Goal: Information Seeking & Learning: Learn about a topic

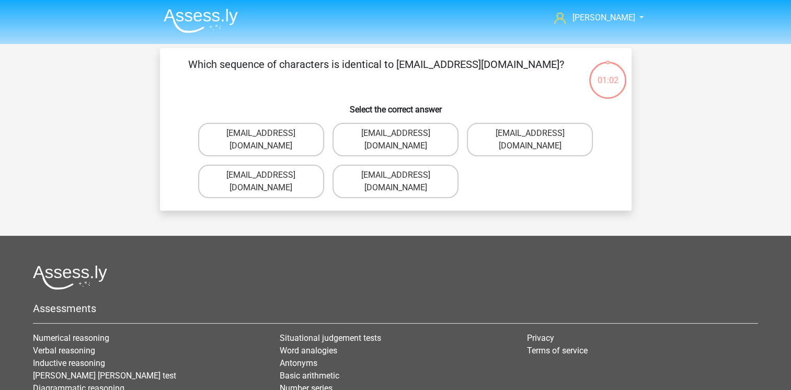
click at [213, 18] on img at bounding box center [201, 20] width 74 height 25
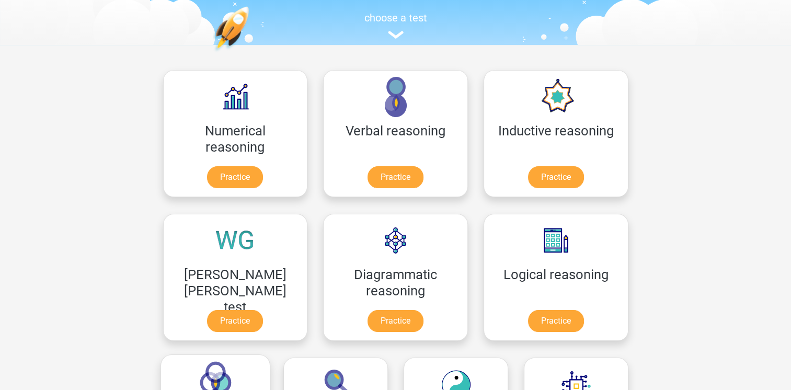
scroll to position [157, 0]
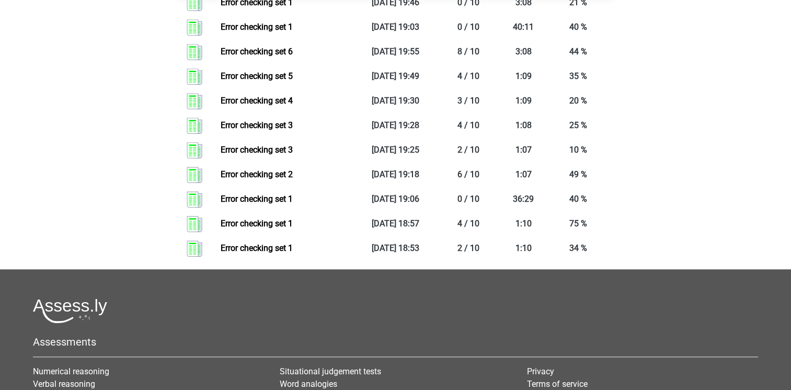
scroll to position [941, 0]
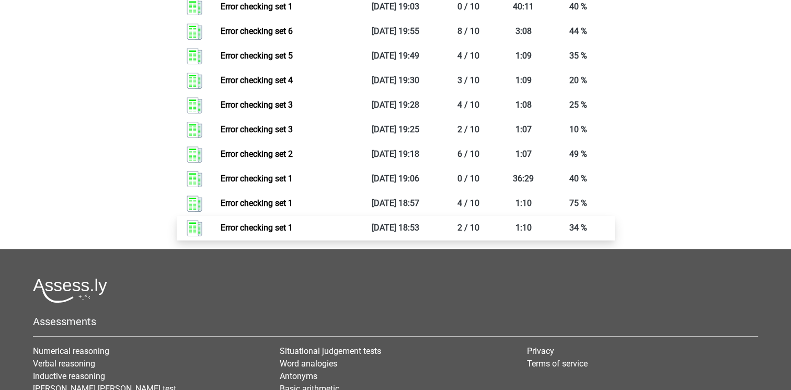
click at [268, 231] on link "Error checking set 1" at bounding box center [257, 228] width 72 height 10
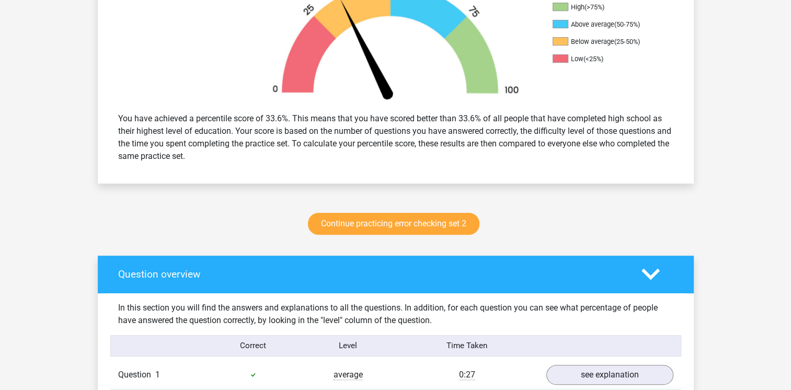
scroll to position [366, 0]
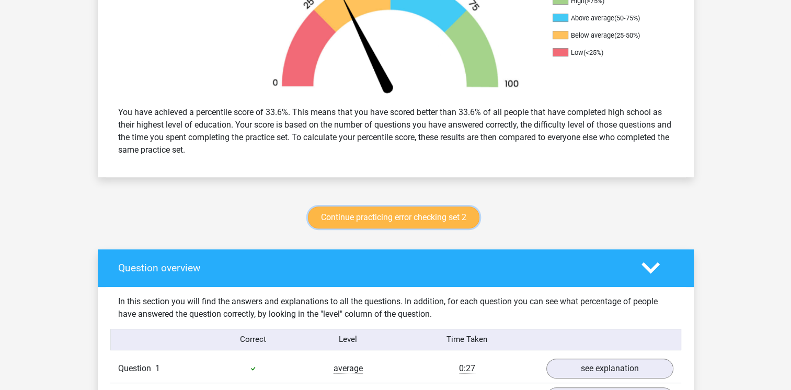
click at [374, 224] on link "Continue practicing error checking set 2" at bounding box center [394, 218] width 172 height 22
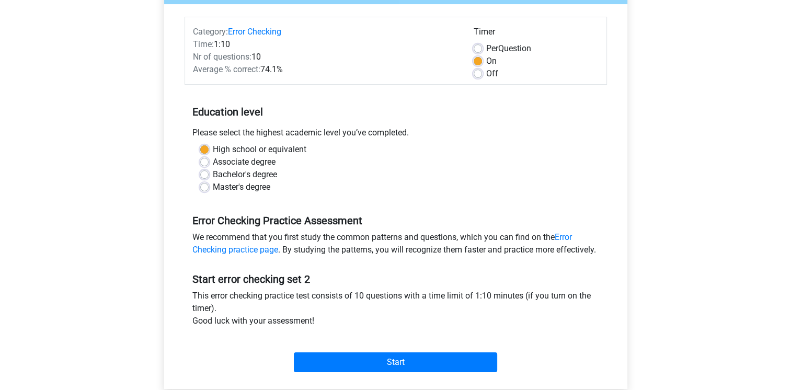
scroll to position [209, 0]
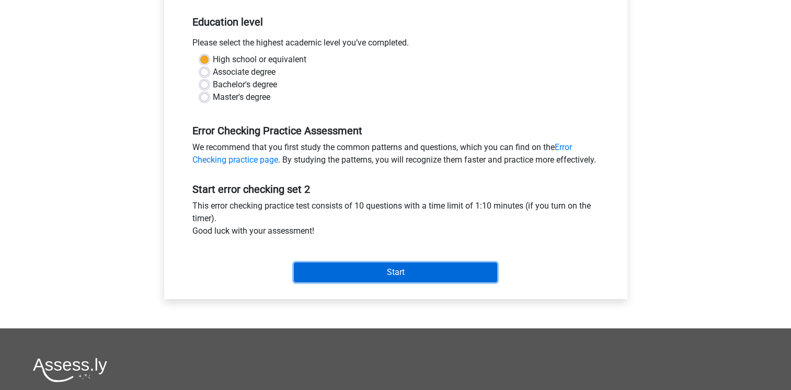
click at [393, 282] on input "Start" at bounding box center [395, 272] width 203 height 20
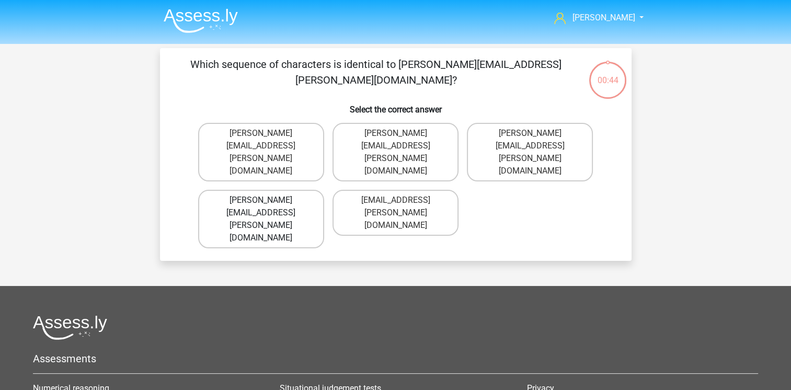
click at [308, 190] on label "[PERSON_NAME][EMAIL_ADDRESS][PERSON_NAME][DOMAIN_NAME]" at bounding box center [261, 219] width 126 height 59
click at [268, 200] on input "Connor.Patterson@gmail.co.uk" at bounding box center [264, 203] width 7 height 7
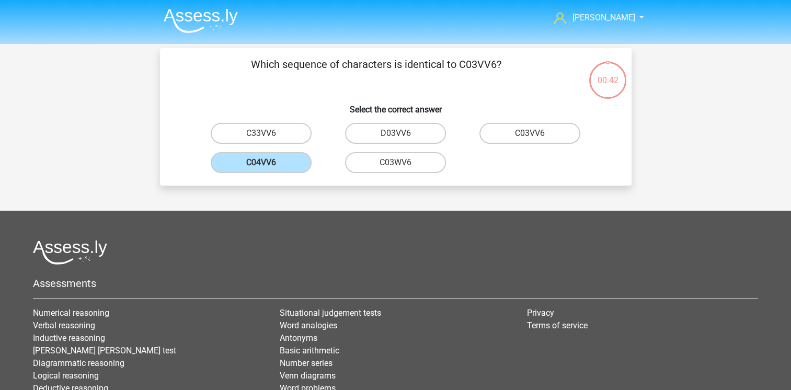
scroll to position [48, 0]
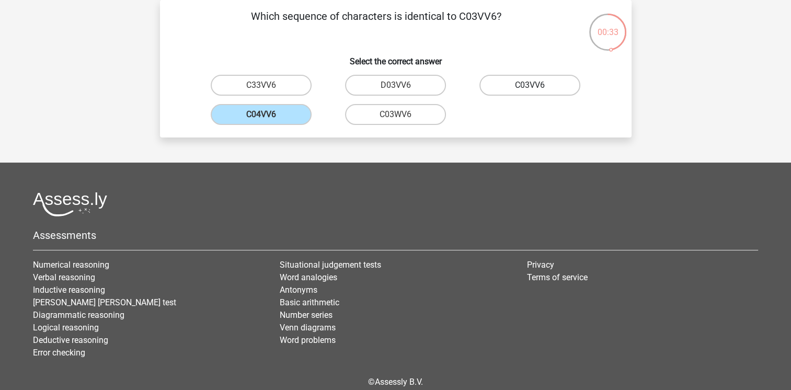
click at [529, 86] on label "C03VV6" at bounding box center [529, 85] width 101 height 21
click at [530, 86] on input "C03VV6" at bounding box center [533, 88] width 7 height 7
radio input "true"
click at [261, 87] on input "jB03CO" at bounding box center [264, 88] width 7 height 7
radio input "true"
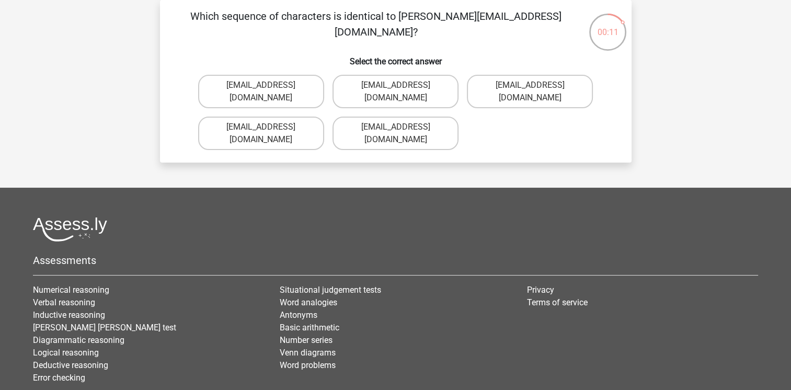
click at [265, 86] on input "Jack_Conley@hotmail.uk.com" at bounding box center [264, 88] width 7 height 7
radio input "true"
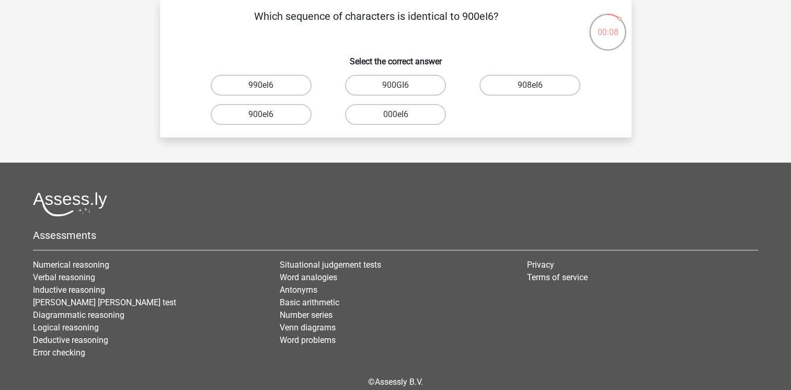
click at [266, 86] on input "990eI6" at bounding box center [264, 88] width 7 height 7
radio input "true"
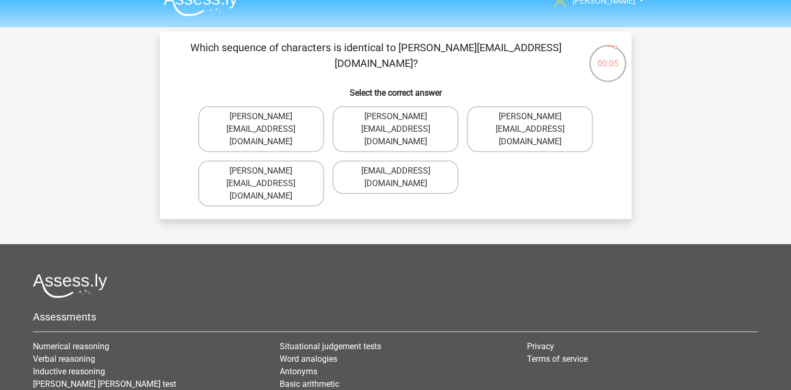
scroll to position [0, 0]
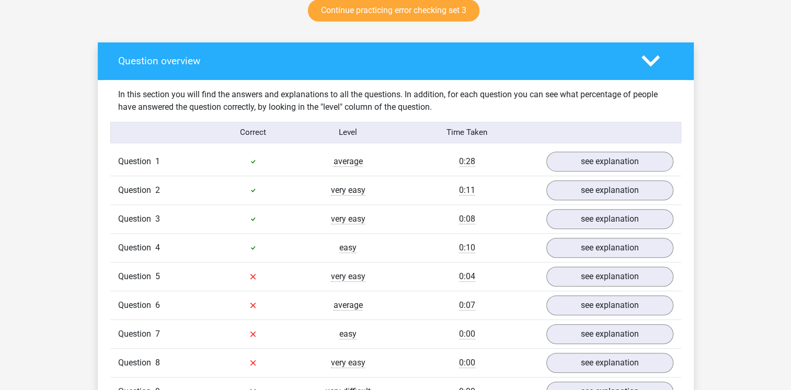
scroll to position [575, 0]
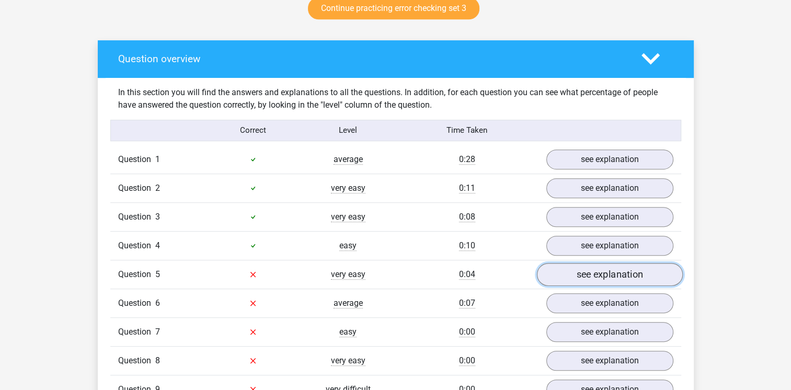
click at [597, 271] on link "see explanation" at bounding box center [609, 274] width 146 height 23
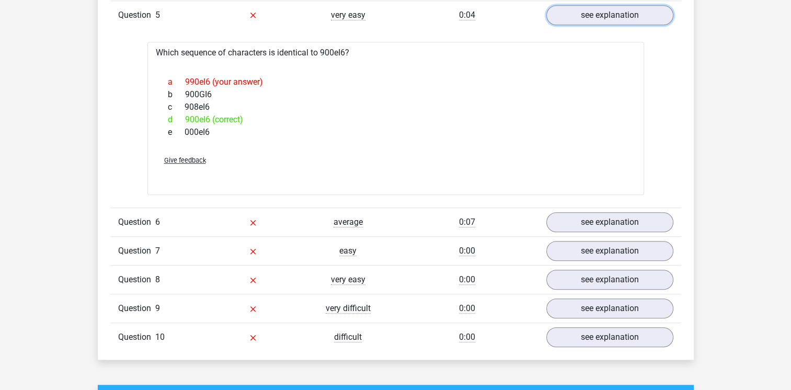
scroll to position [837, 0]
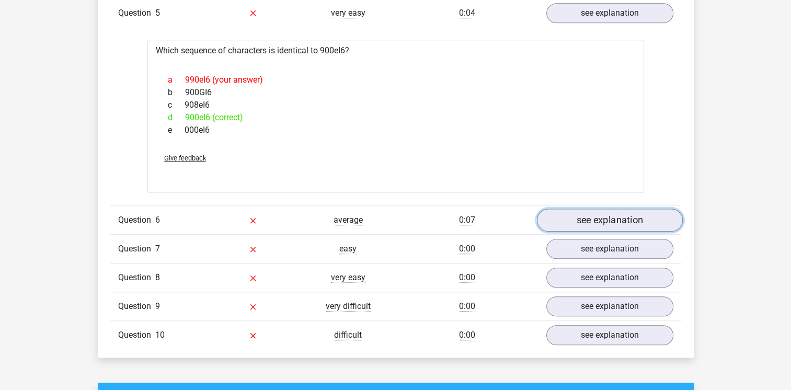
click at [602, 221] on link "see explanation" at bounding box center [609, 220] width 146 height 23
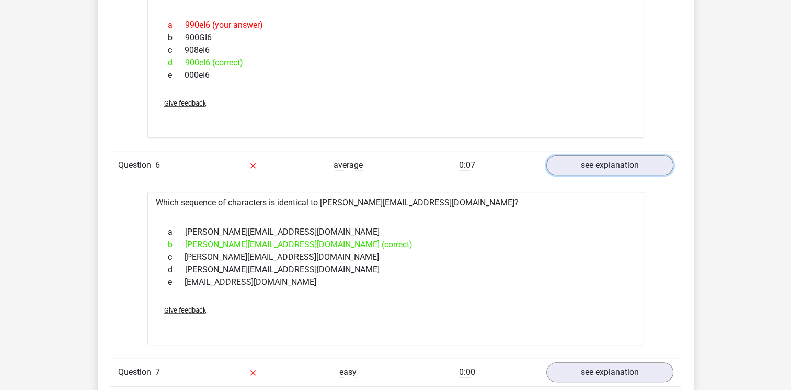
scroll to position [993, 0]
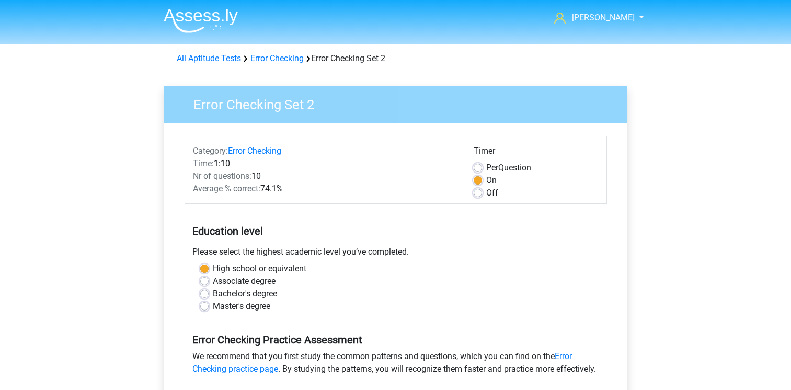
scroll to position [209, 0]
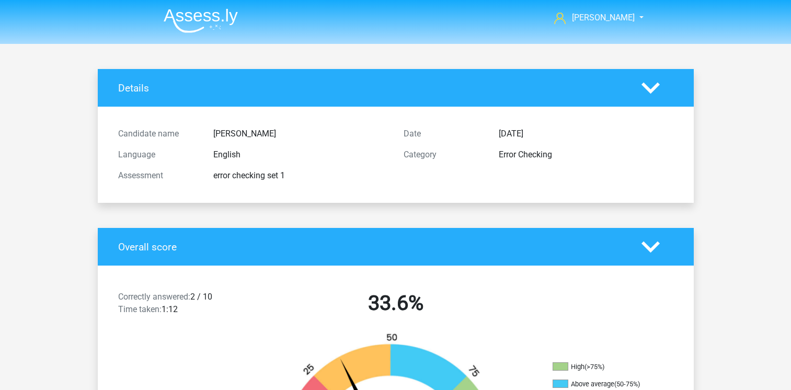
scroll to position [366, 0]
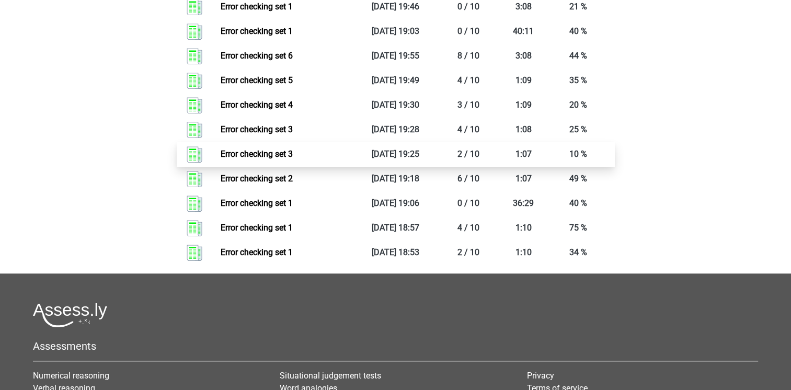
scroll to position [784, 0]
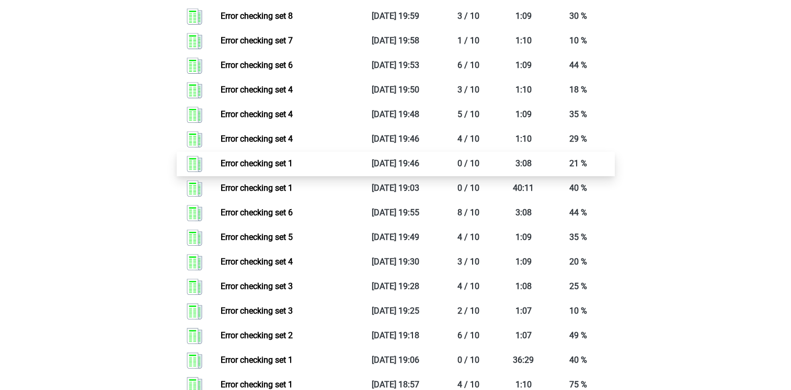
click at [256, 166] on link "Error checking set 1" at bounding box center [257, 163] width 72 height 10
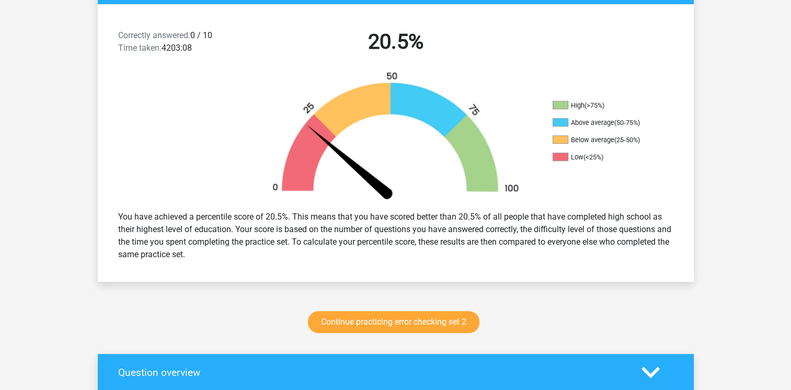
scroll to position [314, 0]
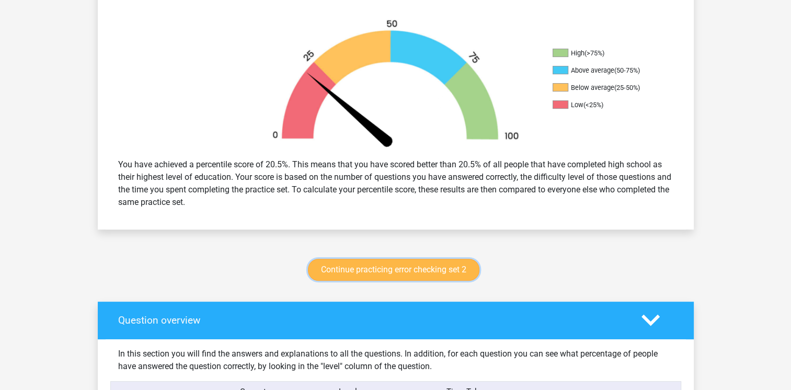
click at [373, 273] on link "Continue practicing error checking set 2" at bounding box center [394, 270] width 172 height 22
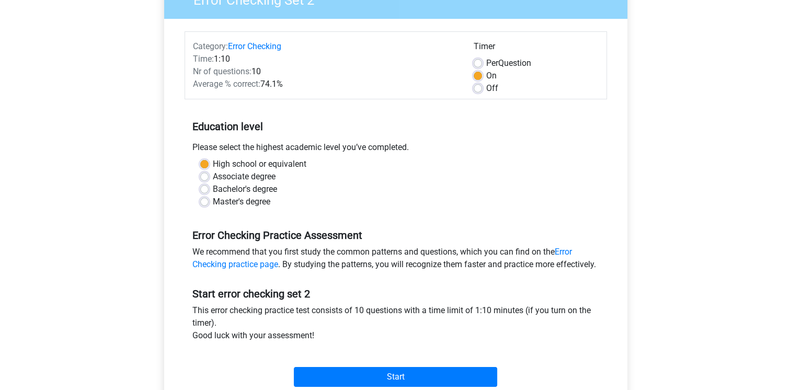
scroll to position [209, 0]
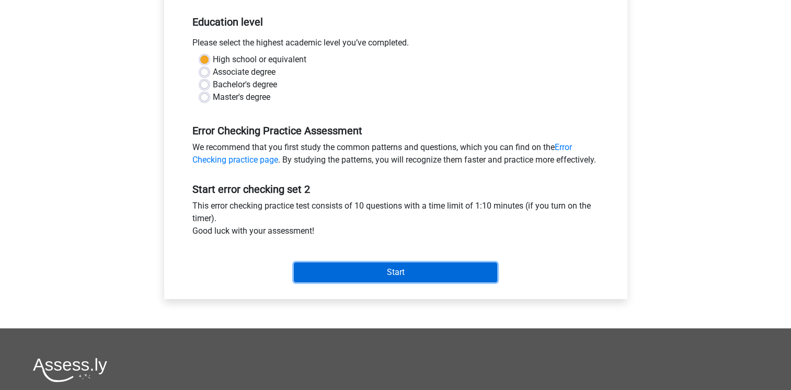
click at [376, 282] on input "Start" at bounding box center [395, 272] width 203 height 20
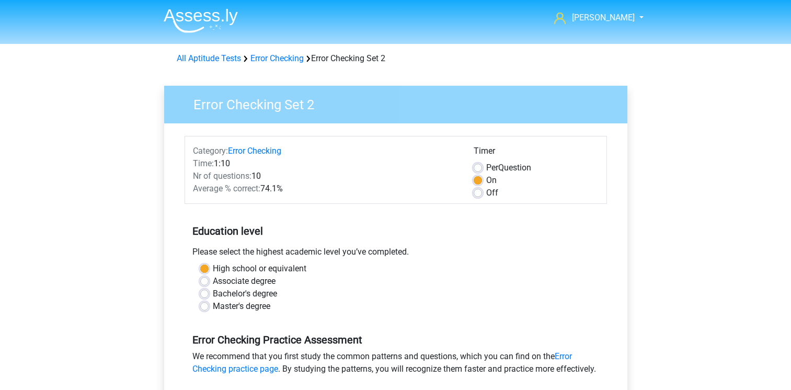
scroll to position [209, 0]
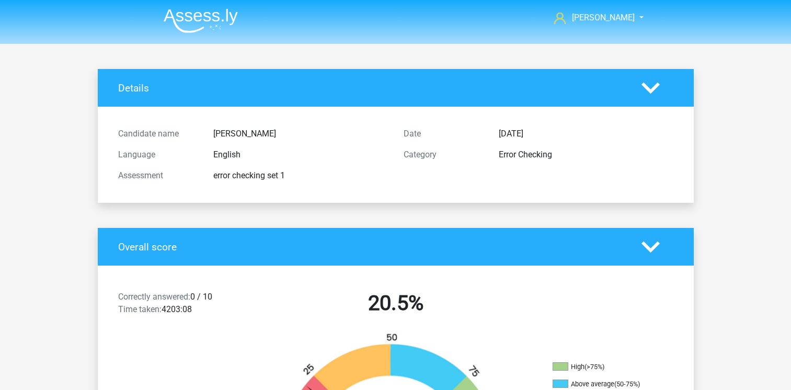
scroll to position [314, 0]
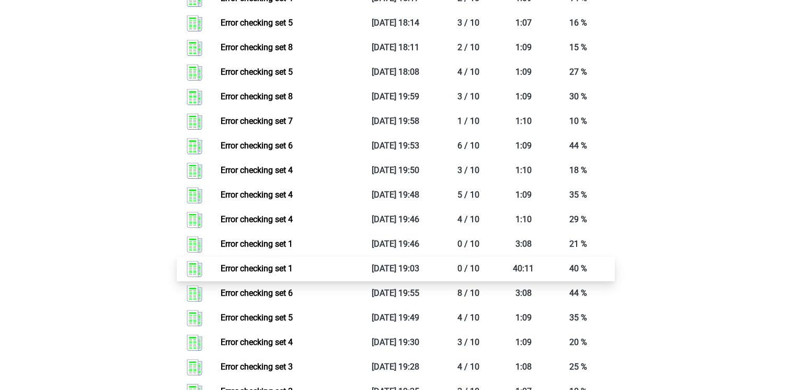
scroll to position [680, 0]
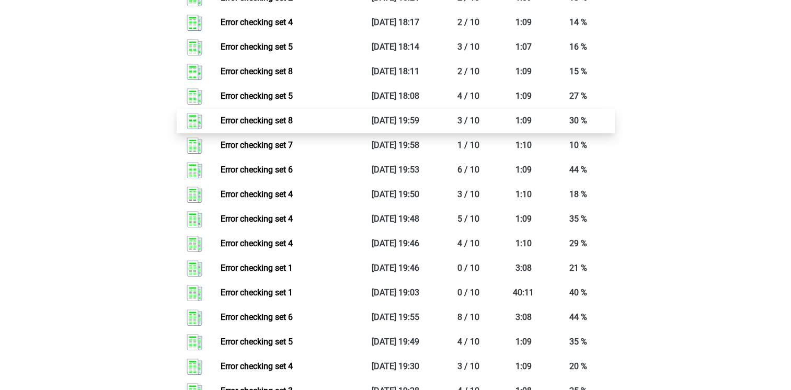
click at [274, 121] on link "Error checking set 8" at bounding box center [257, 121] width 72 height 10
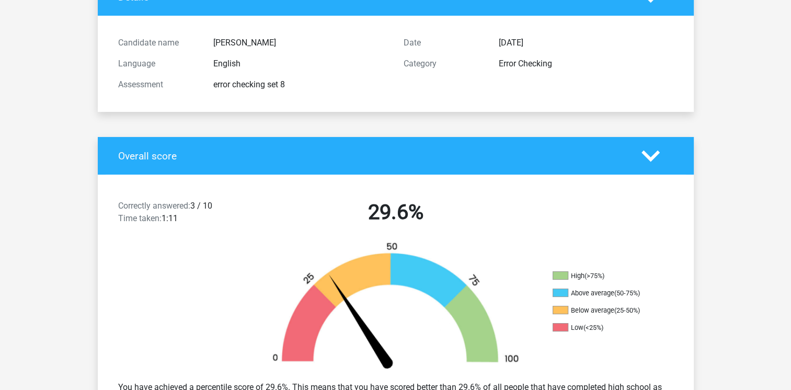
scroll to position [209, 0]
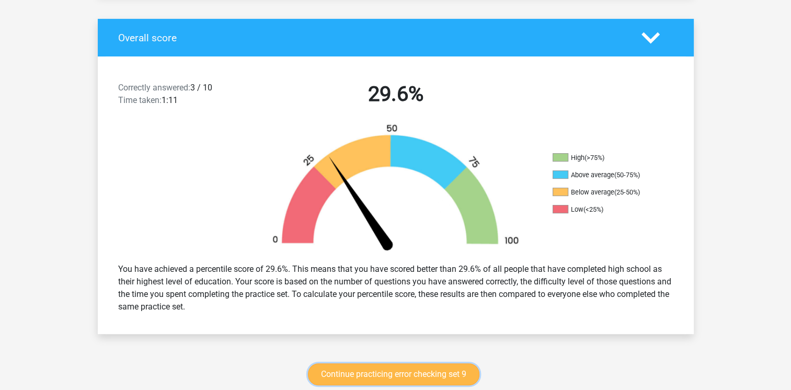
click at [385, 368] on link "Continue practicing error checking set 9" at bounding box center [394, 374] width 172 height 22
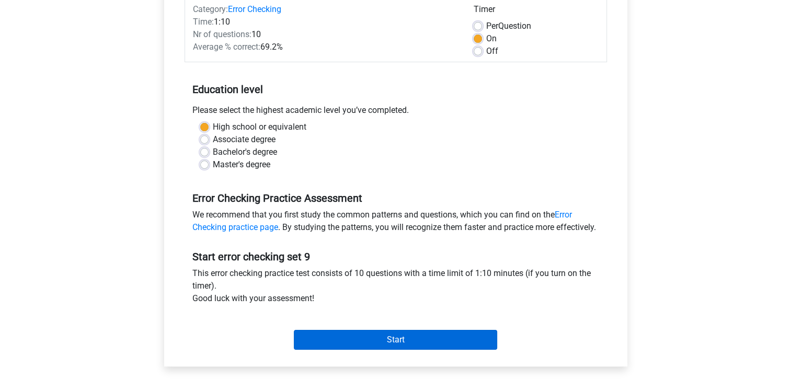
scroll to position [157, 0]
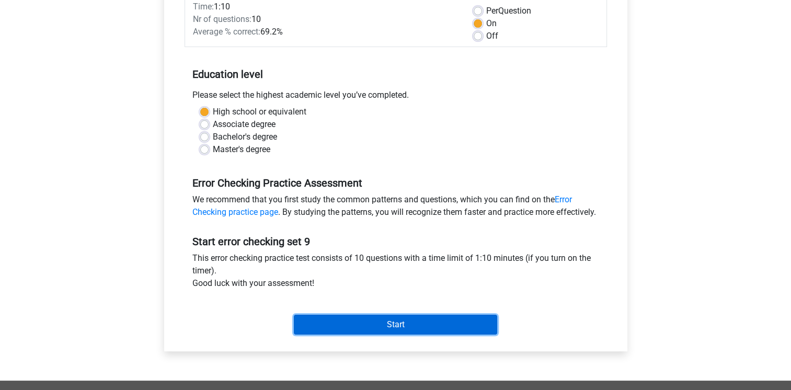
click at [388, 335] on input "Start" at bounding box center [395, 325] width 203 height 20
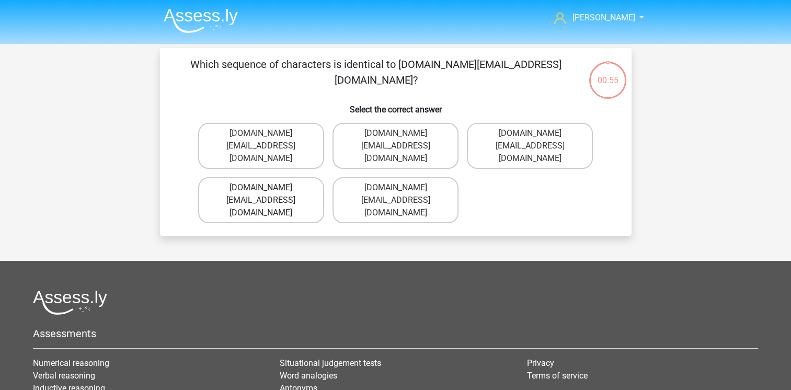
click at [289, 183] on label "Charlie.Bond@e-mail.co.com" at bounding box center [261, 200] width 126 height 46
click at [268, 188] on input "Charlie.Bond@e-mail.co.com" at bounding box center [264, 191] width 7 height 7
radio input "true"
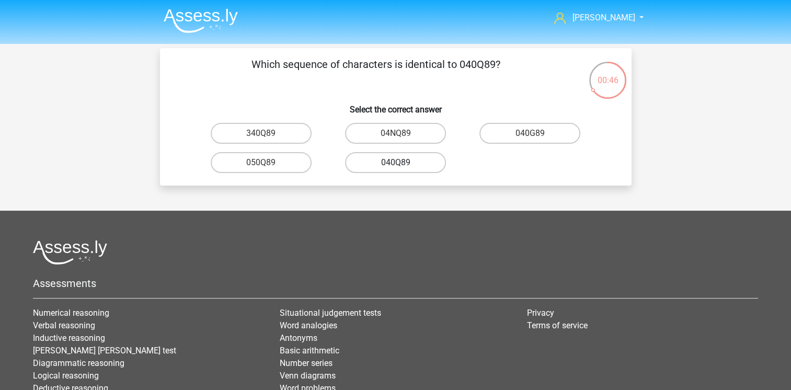
click at [404, 161] on label "040Q89" at bounding box center [395, 162] width 101 height 21
click at [402, 163] on input "040Q89" at bounding box center [398, 166] width 7 height 7
radio input "true"
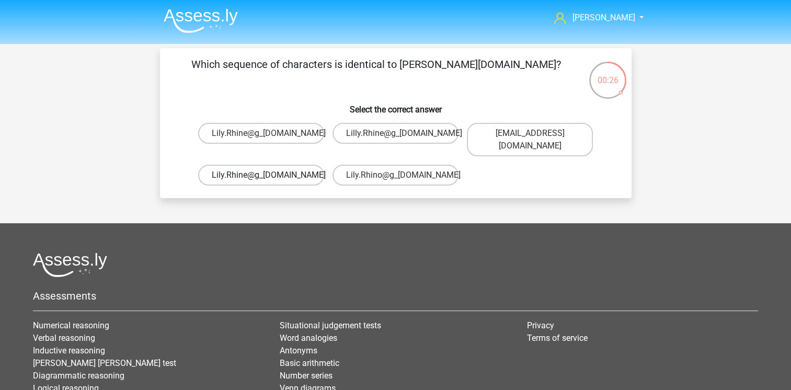
click at [273, 167] on label "Lily.Rhine@g_mail.br" at bounding box center [261, 175] width 126 height 21
click at [268, 175] on input "Lily.Rhine@g_mail.br" at bounding box center [264, 178] width 7 height 7
radio input "true"
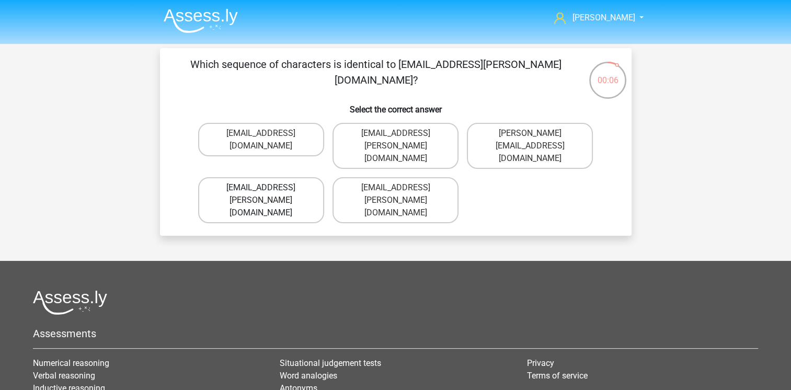
click at [266, 185] on label "Freya-Meade@jointmail.co.com" at bounding box center [261, 200] width 126 height 46
click at [266, 188] on input "Freya-Meade@jointmail.co.com" at bounding box center [264, 191] width 7 height 7
radio input "true"
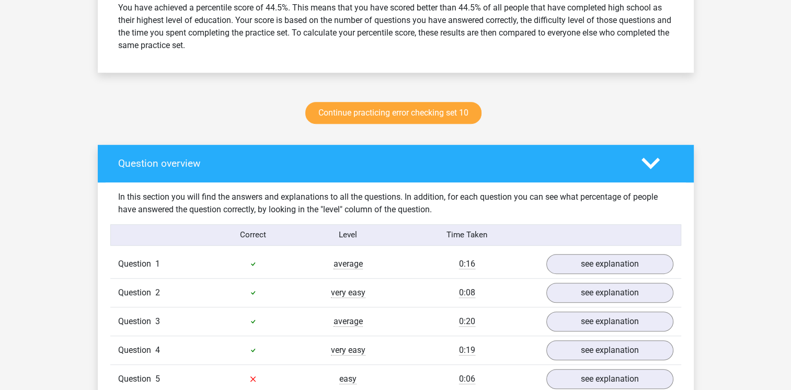
scroll to position [627, 0]
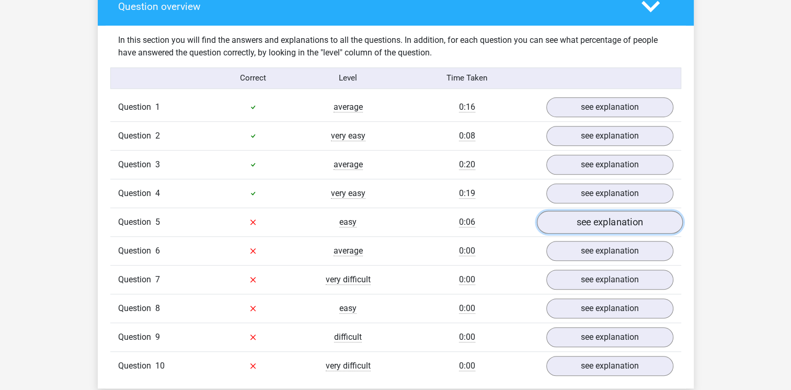
click at [577, 229] on link "see explanation" at bounding box center [609, 222] width 146 height 23
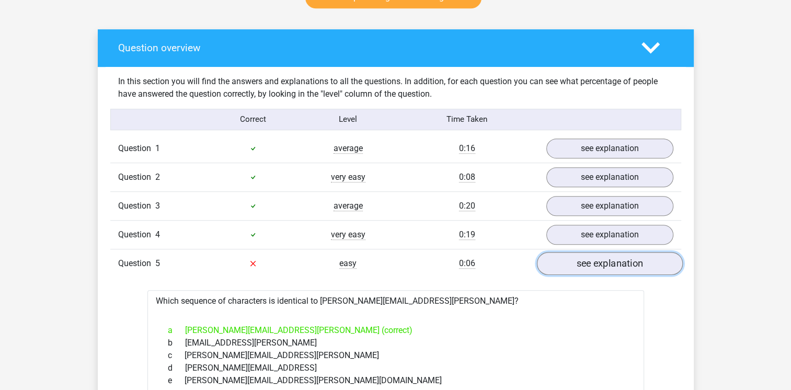
scroll to position [523, 0]
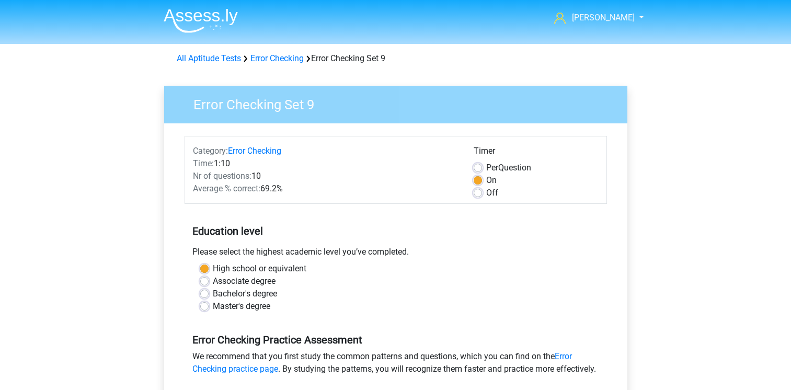
scroll to position [157, 0]
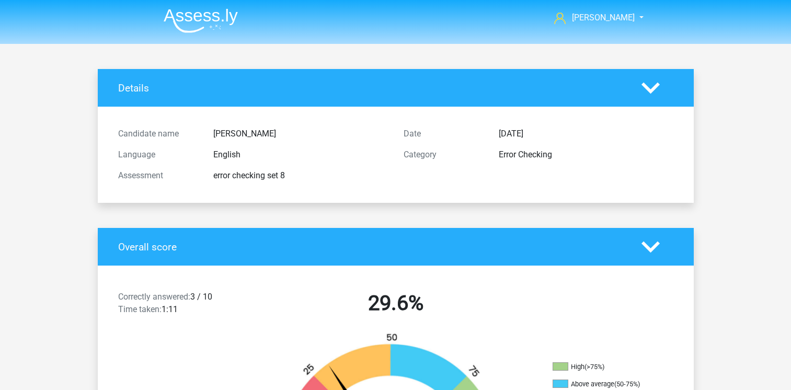
scroll to position [209, 0]
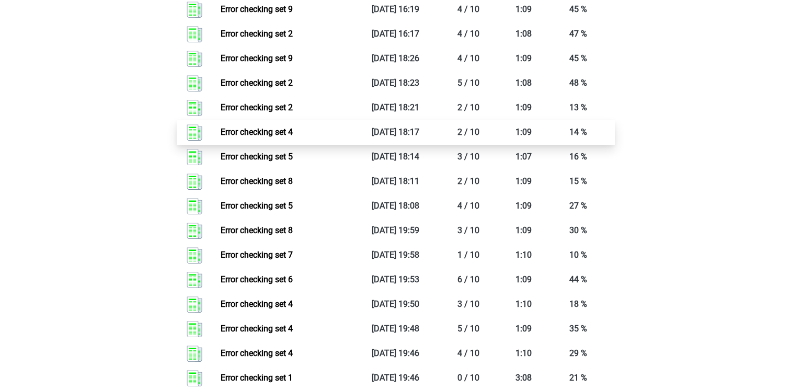
scroll to position [575, 0]
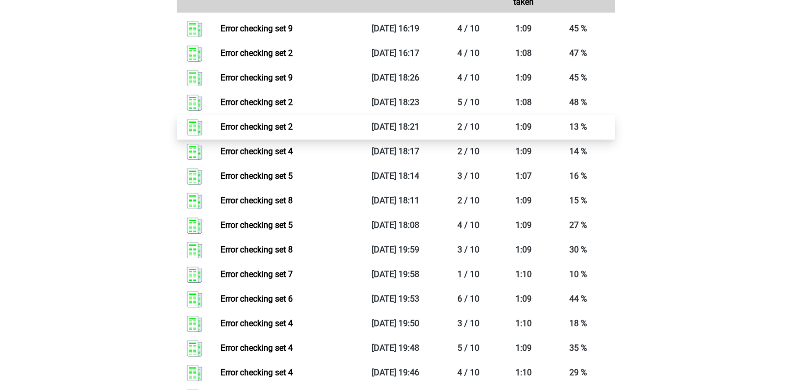
click at [264, 127] on link "Error checking set 2" at bounding box center [257, 127] width 72 height 10
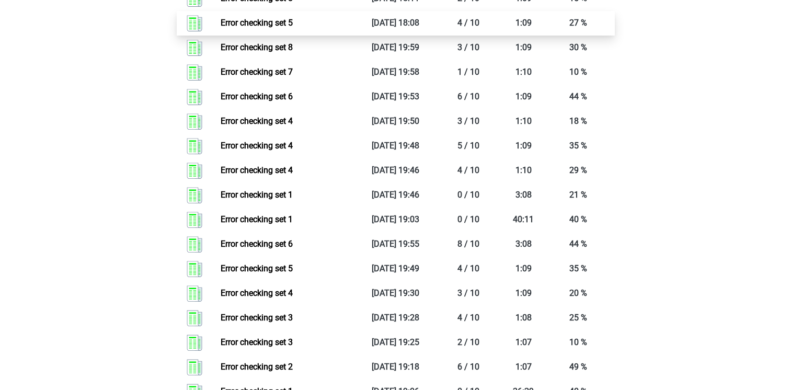
scroll to position [784, 0]
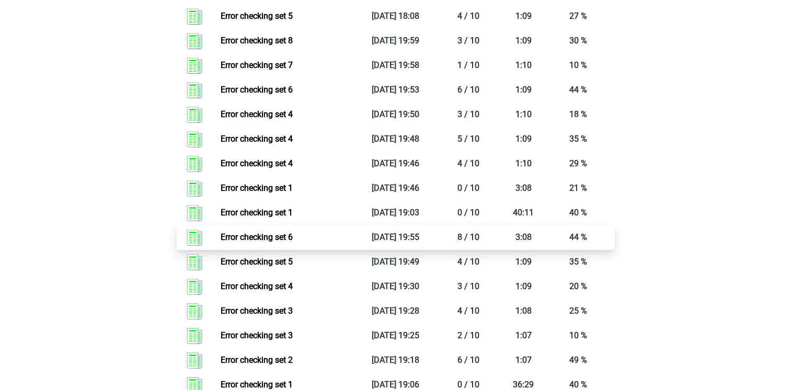
click at [270, 235] on link "Error checking set 6" at bounding box center [257, 237] width 72 height 10
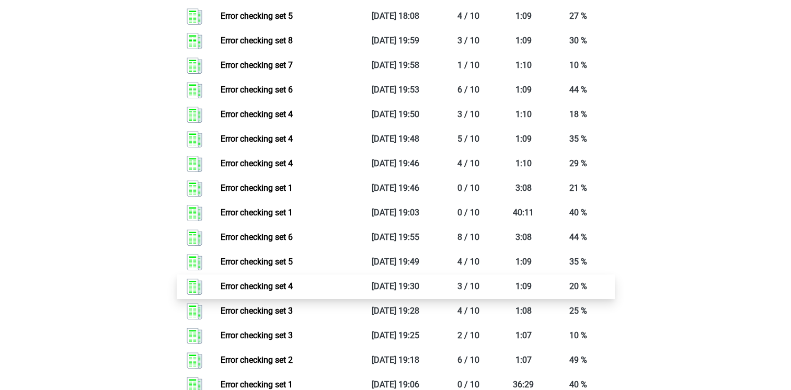
click at [263, 288] on link "Error checking set 4" at bounding box center [257, 286] width 72 height 10
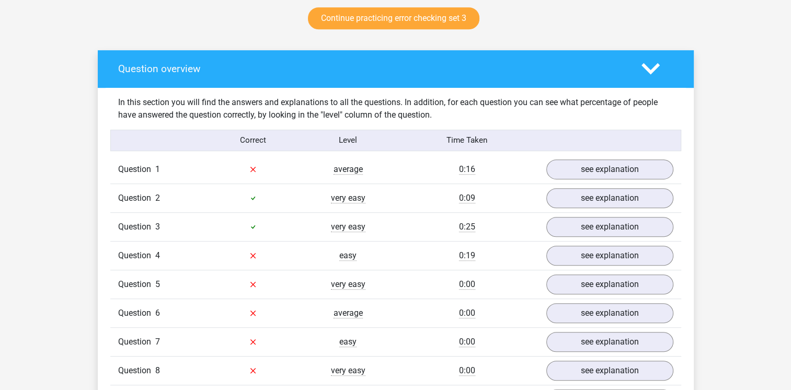
scroll to position [575, 0]
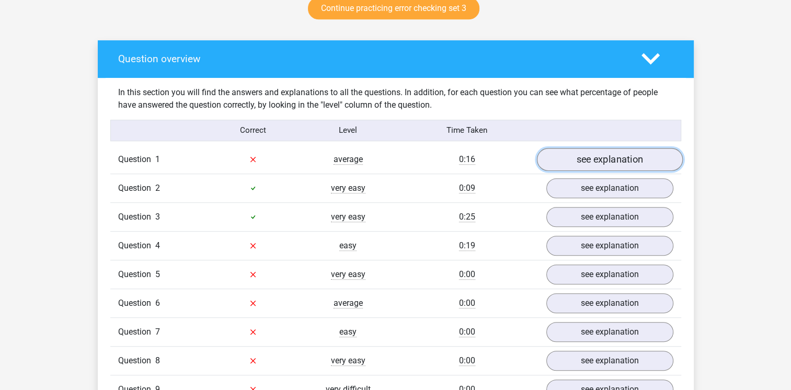
click at [621, 164] on link "see explanation" at bounding box center [609, 159] width 146 height 23
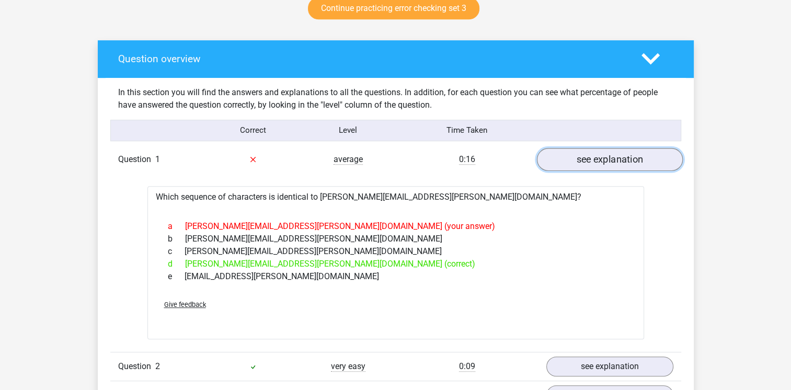
click at [620, 164] on link "see explanation" at bounding box center [609, 159] width 146 height 23
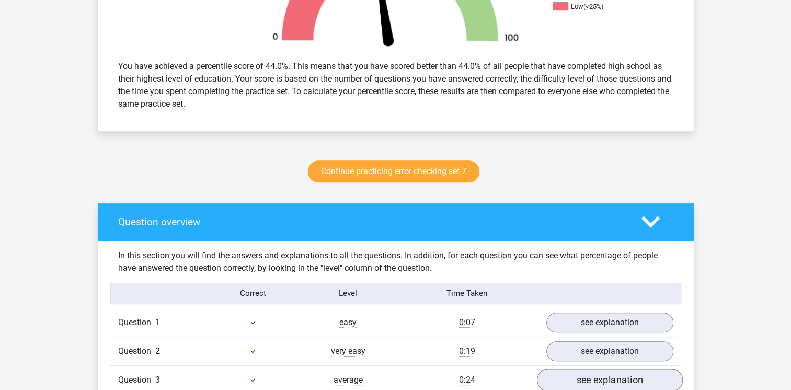
scroll to position [471, 0]
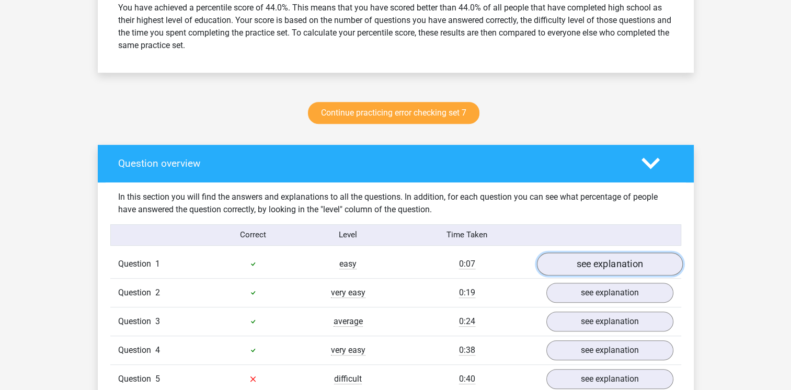
click at [601, 265] on link "see explanation" at bounding box center [609, 264] width 146 height 23
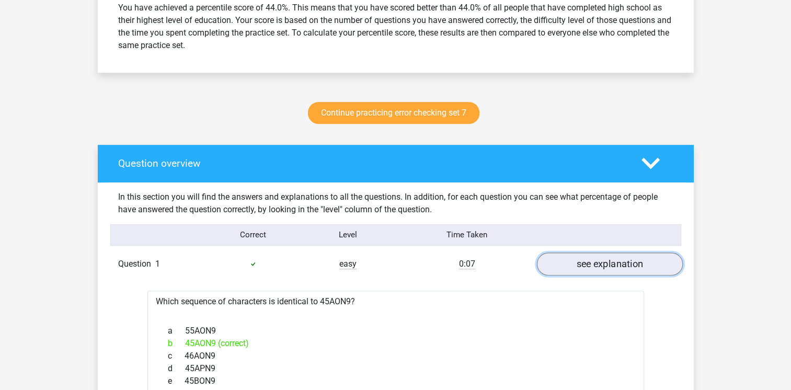
click at [601, 265] on link "see explanation" at bounding box center [609, 264] width 146 height 23
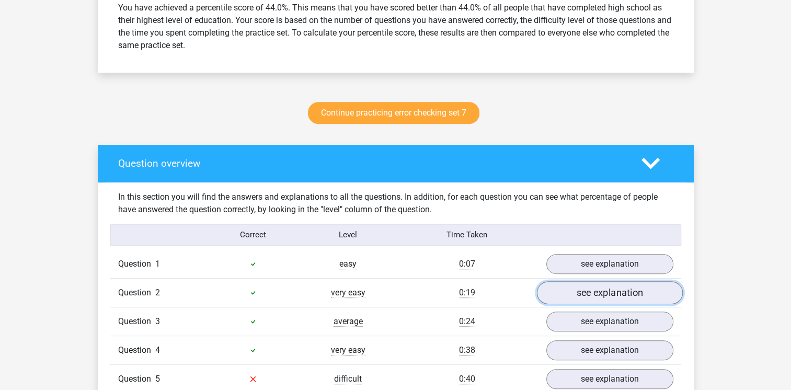
click at [608, 296] on link "see explanation" at bounding box center [609, 292] width 146 height 23
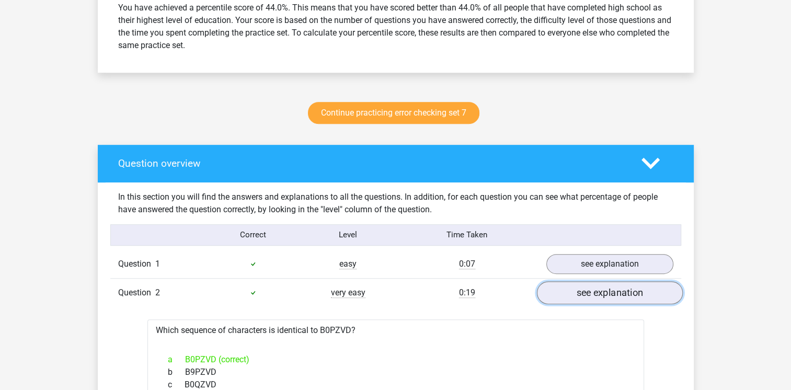
click at [608, 296] on link "see explanation" at bounding box center [609, 292] width 146 height 23
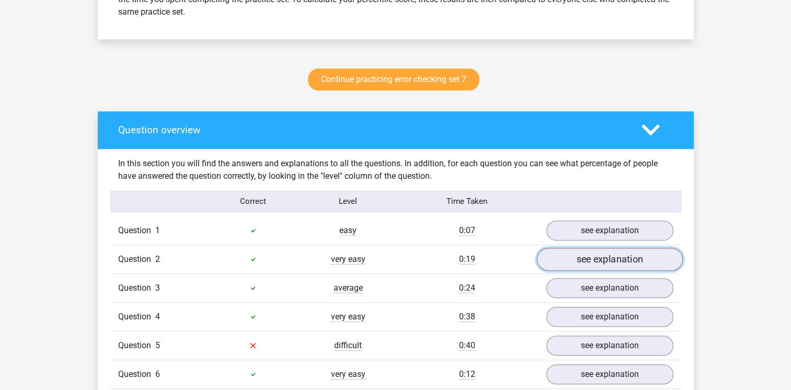
scroll to position [523, 0]
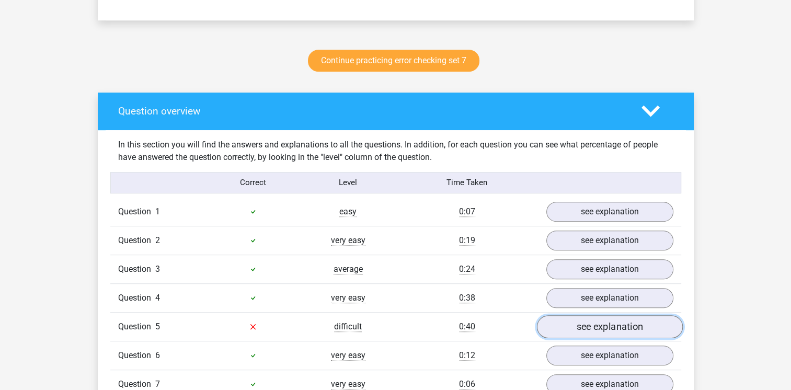
click at [604, 332] on link "see explanation" at bounding box center [609, 326] width 146 height 23
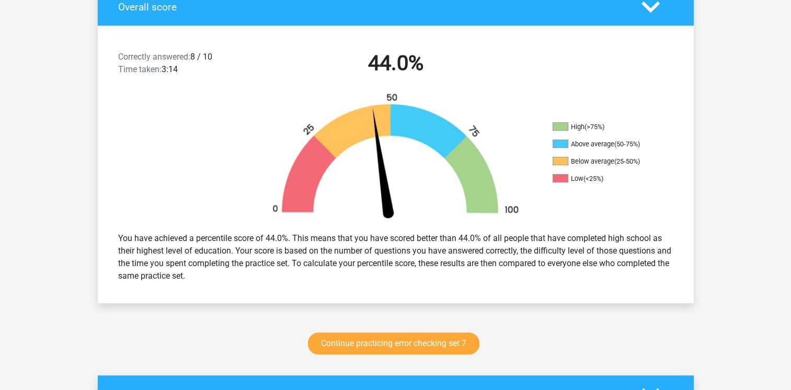
scroll to position [209, 0]
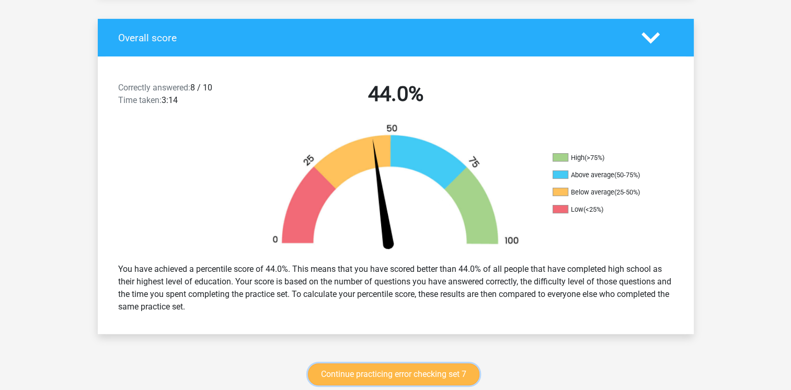
click at [397, 371] on link "Continue practicing error checking set 7" at bounding box center [394, 374] width 172 height 22
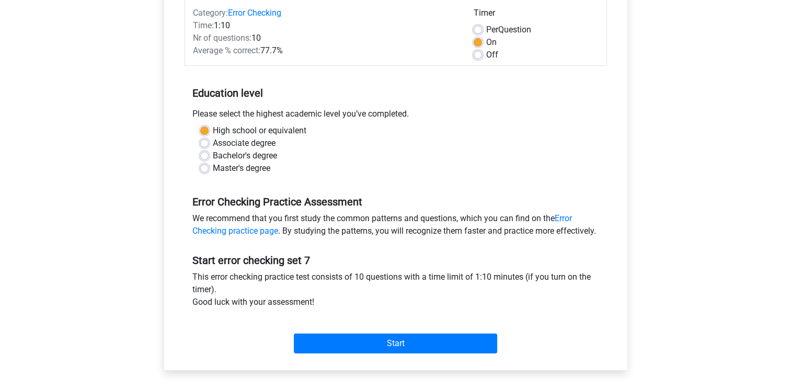
scroll to position [157, 0]
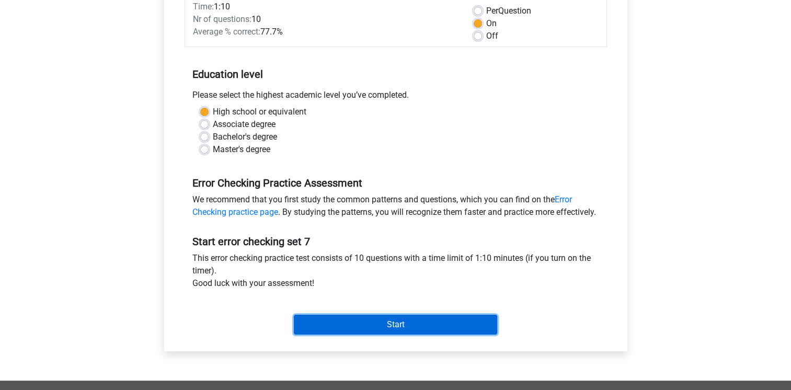
click at [385, 335] on input "Start" at bounding box center [395, 325] width 203 height 20
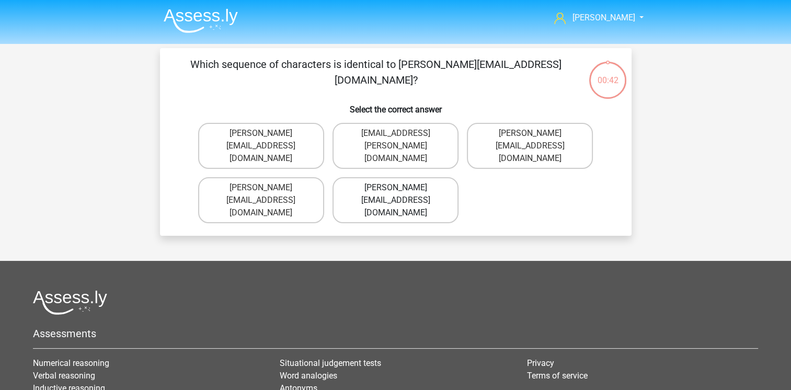
click at [403, 185] on label "Damian-Livingstone@hotmail.gr" at bounding box center [396, 200] width 126 height 46
click at [402, 188] on input "Damian-Livingstone@hotmail.gr" at bounding box center [398, 191] width 7 height 7
radio input "true"
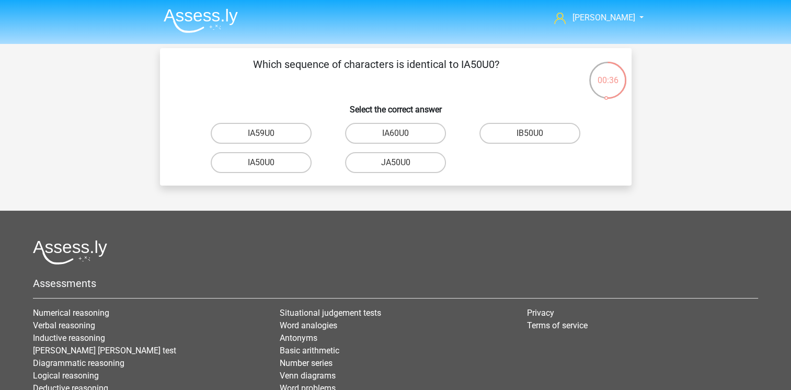
click at [265, 164] on input "IA50U0" at bounding box center [264, 166] width 7 height 7
radio input "true"
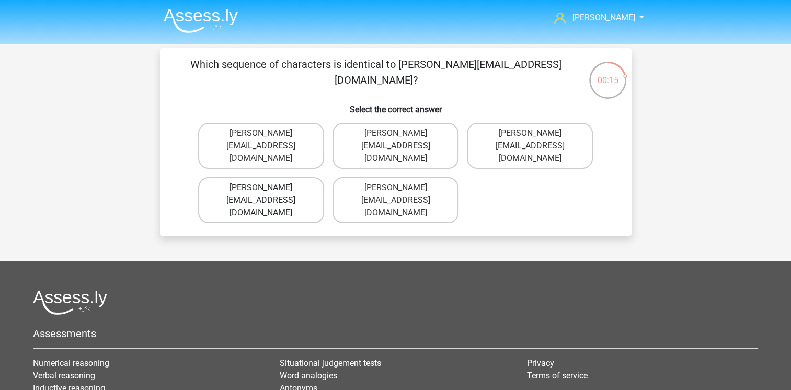
click at [278, 189] on label "Grace-Patterson@joinmail.com.co" at bounding box center [261, 200] width 126 height 46
click at [268, 189] on input "Grace-Patterson@joinmail.com.co" at bounding box center [264, 191] width 7 height 7
radio input "true"
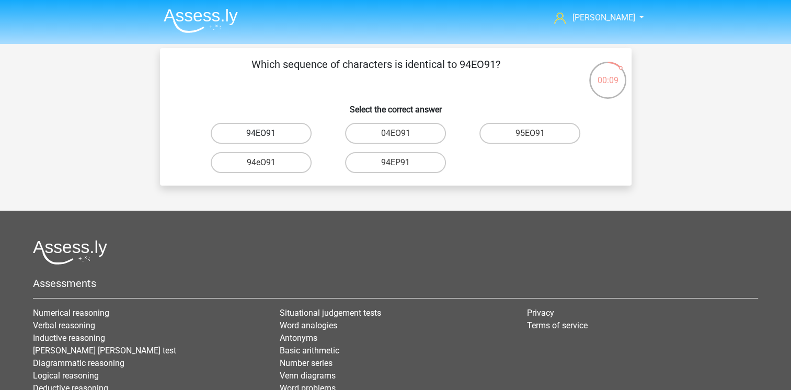
click at [280, 135] on label "94EO91" at bounding box center [261, 133] width 101 height 21
click at [268, 135] on input "94EO91" at bounding box center [264, 136] width 7 height 7
radio input "true"
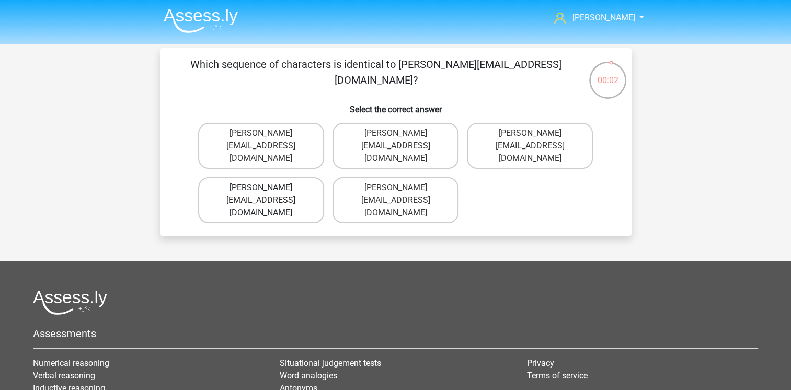
click at [276, 177] on label "Joshua-Carrick@email.uk.com" at bounding box center [261, 200] width 126 height 46
click at [268, 188] on input "Joshua-Carrick@email.uk.com" at bounding box center [264, 191] width 7 height 7
radio input "true"
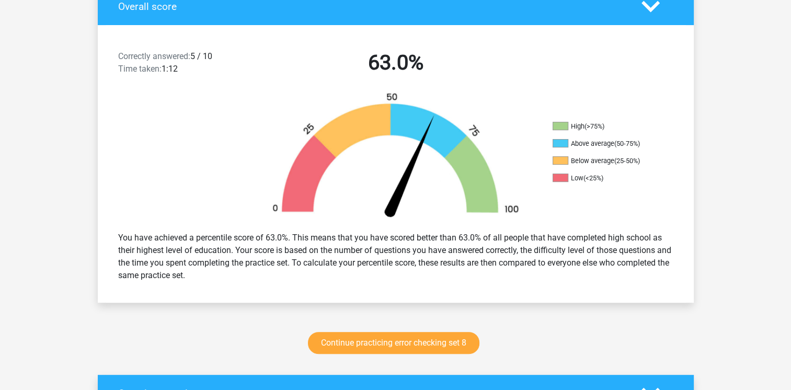
scroll to position [209, 0]
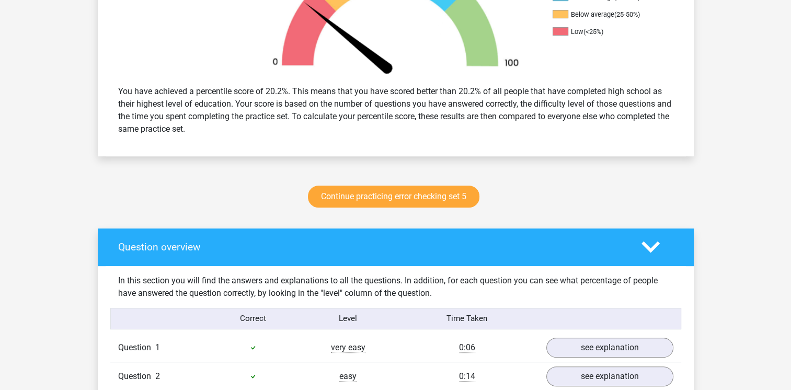
scroll to position [418, 0]
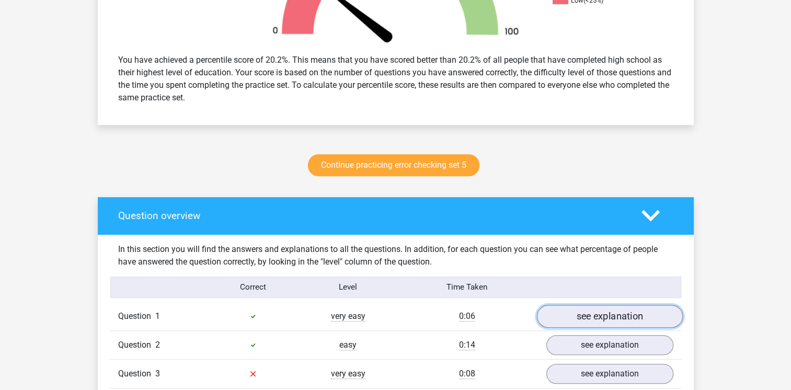
click at [605, 314] on link "see explanation" at bounding box center [609, 316] width 146 height 23
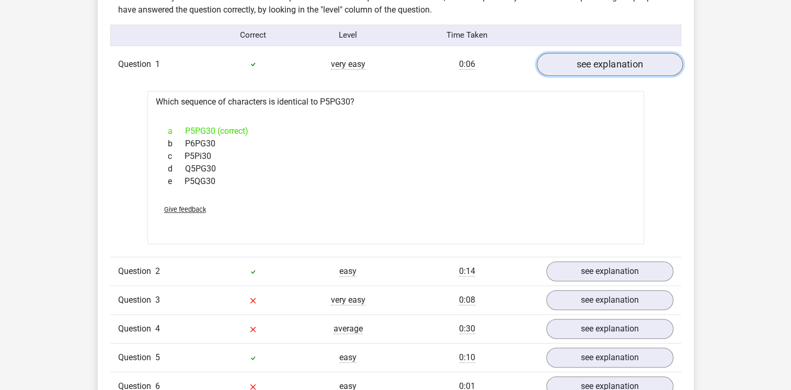
scroll to position [732, 0]
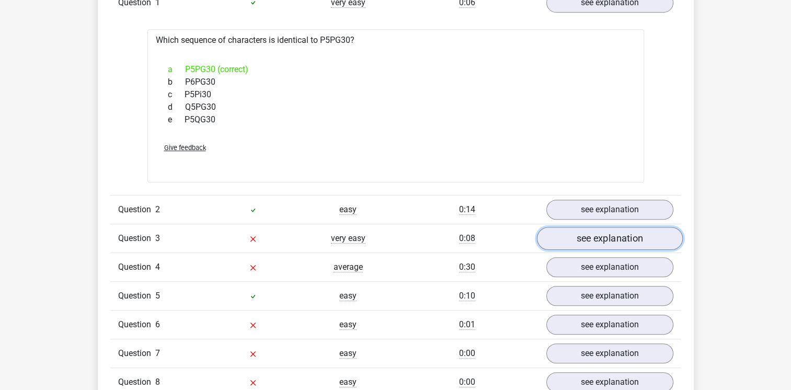
click at [592, 237] on link "see explanation" at bounding box center [609, 238] width 146 height 23
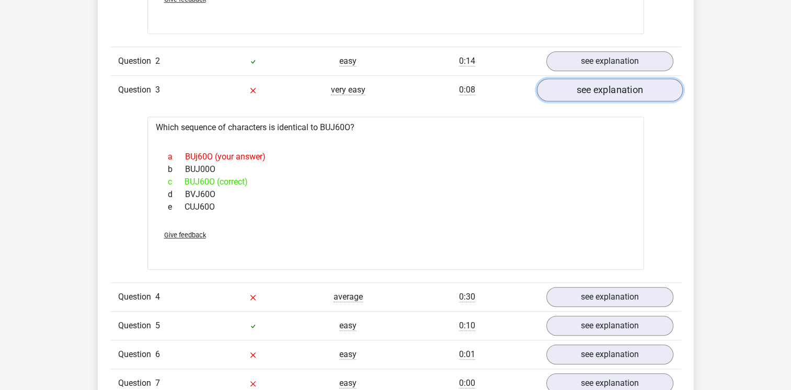
scroll to position [941, 0]
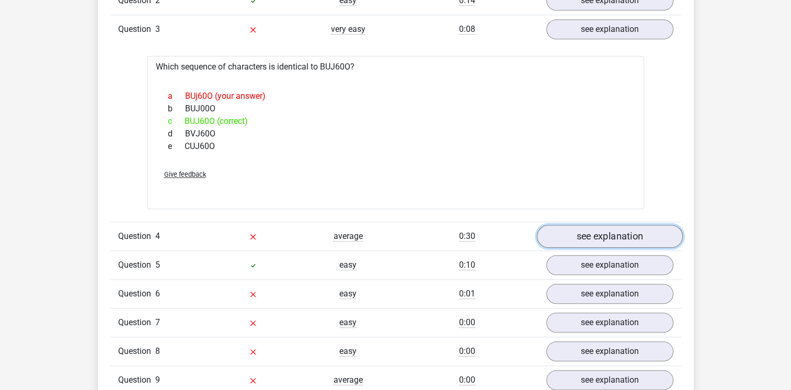
click at [599, 239] on link "see explanation" at bounding box center [609, 236] width 146 height 23
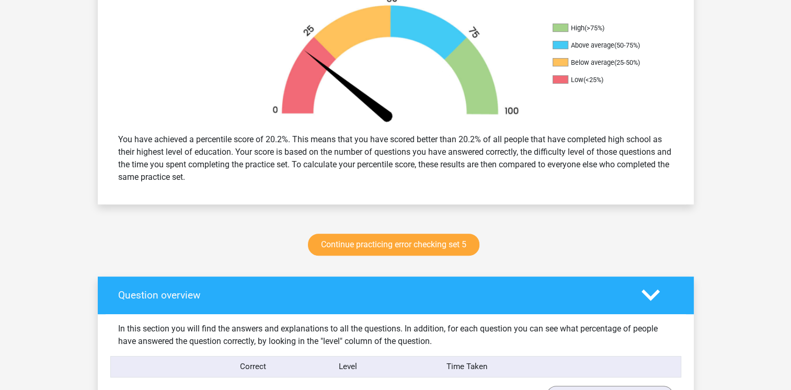
scroll to position [209, 0]
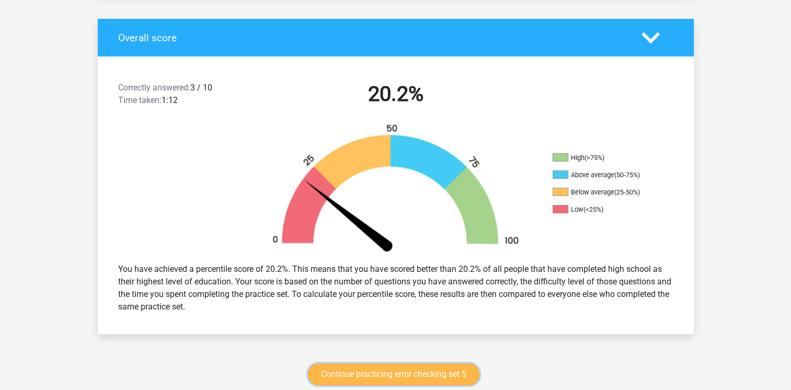
click at [389, 370] on link "Continue practicing error checking set 5" at bounding box center [394, 374] width 172 height 22
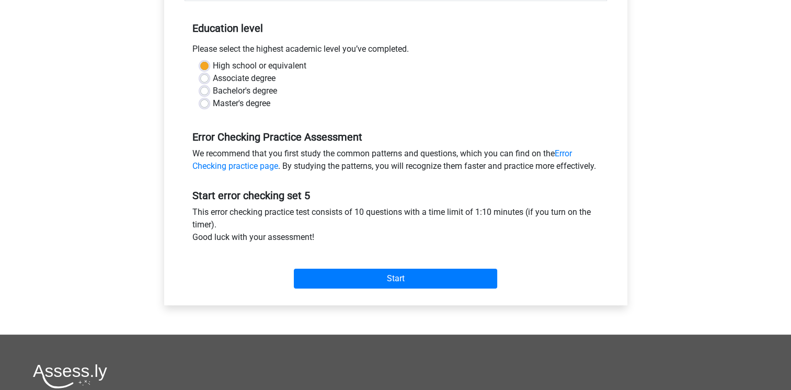
scroll to position [209, 0]
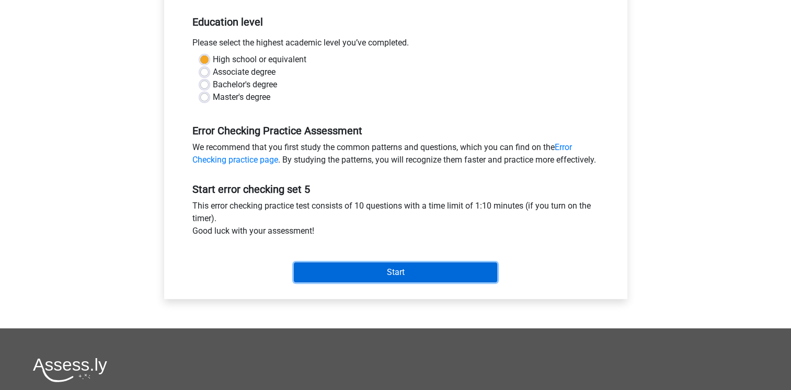
click at [406, 282] on input "Start" at bounding box center [395, 272] width 203 height 20
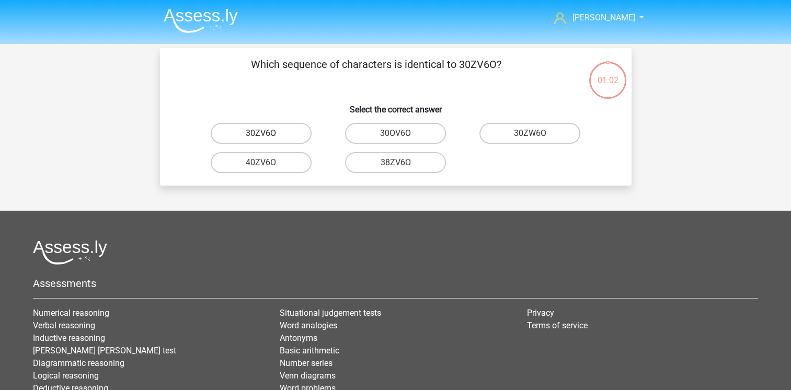
click at [268, 133] on label "30ZV6O" at bounding box center [261, 133] width 101 height 21
click at [268, 133] on input "30ZV6O" at bounding box center [264, 136] width 7 height 7
radio input "true"
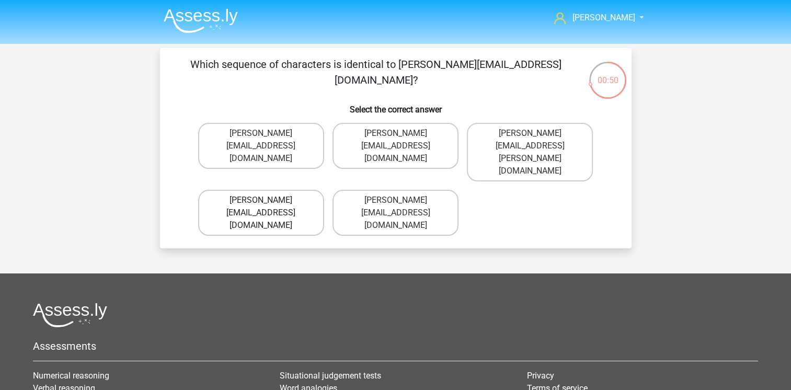
click at [251, 190] on label "Muhammad+Caroll@memail.gl" at bounding box center [261, 213] width 126 height 46
click at [261, 200] on input "Muhammad+Caroll@memail.gl" at bounding box center [264, 203] width 7 height 7
radio input "true"
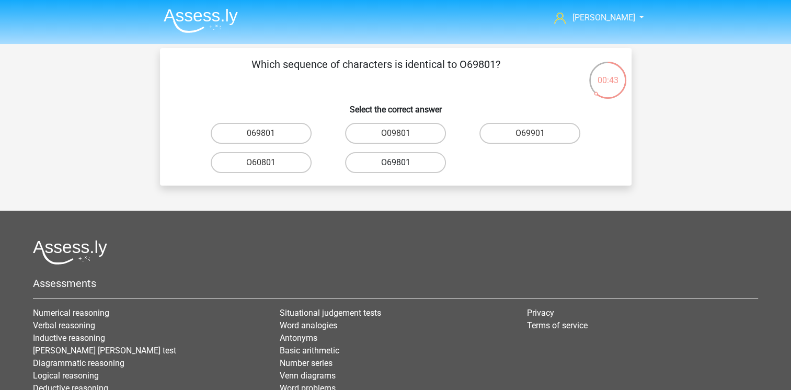
click at [393, 166] on label "O69801" at bounding box center [395, 162] width 101 height 21
click at [395, 166] on input "O69801" at bounding box center [398, 166] width 7 height 7
radio input "true"
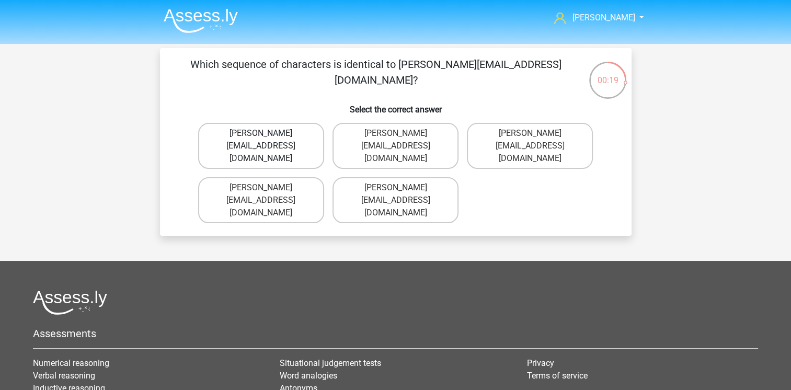
click at [259, 139] on label "George-Churchill@jointmail.com.co" at bounding box center [261, 146] width 126 height 46
click at [261, 139] on input "George-Churchill@jointmail.com.co" at bounding box center [264, 136] width 7 height 7
radio input "true"
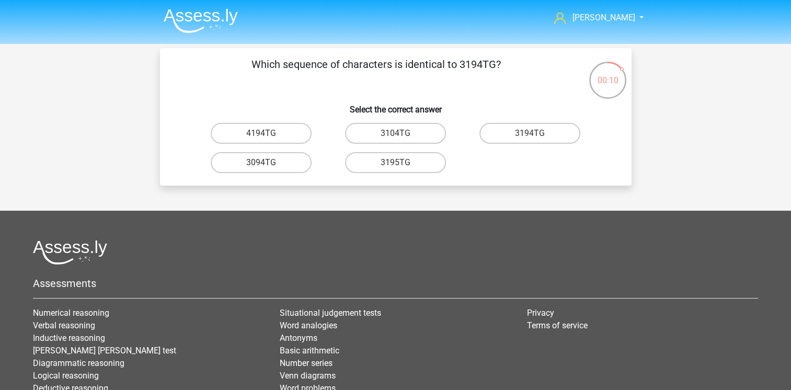
click at [533, 138] on input "3194TG" at bounding box center [533, 136] width 7 height 7
radio input "true"
click at [413, 161] on label "SIO6C0" at bounding box center [395, 162] width 101 height 21
click at [402, 163] on input "SIO6C0" at bounding box center [398, 166] width 7 height 7
radio input "true"
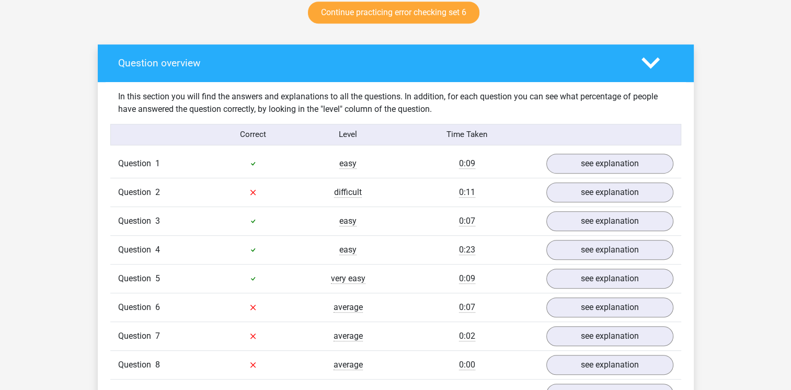
scroll to position [575, 0]
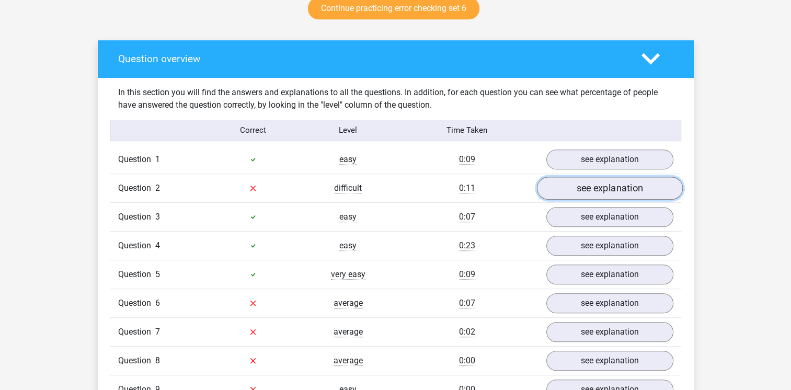
click at [590, 193] on link "see explanation" at bounding box center [609, 188] width 146 height 23
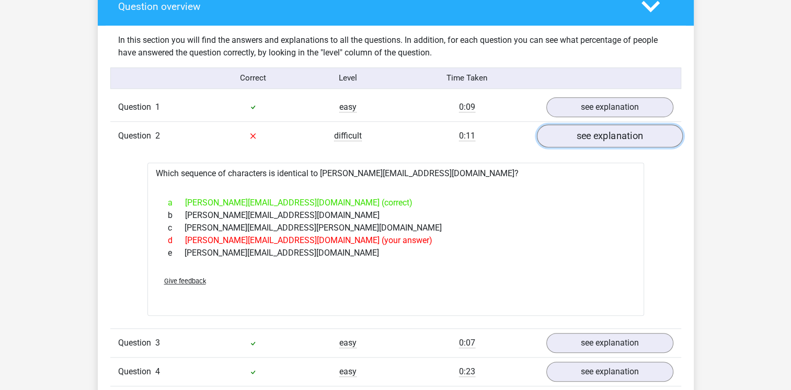
scroll to position [784, 0]
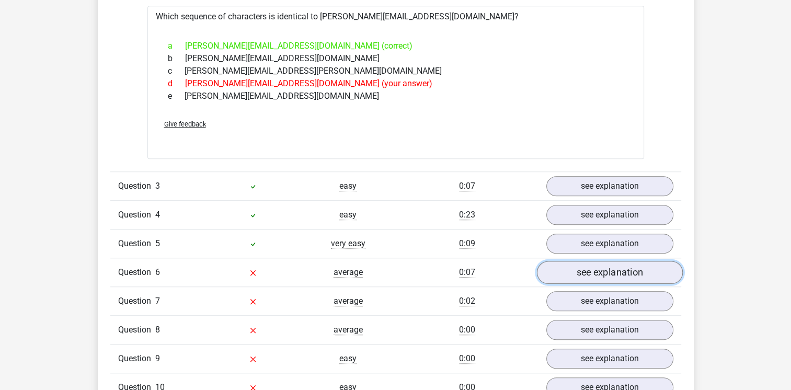
click at [603, 269] on link "see explanation" at bounding box center [609, 272] width 146 height 23
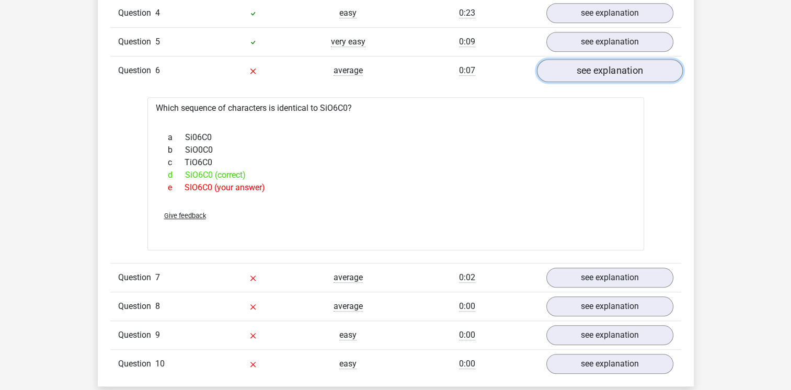
scroll to position [993, 0]
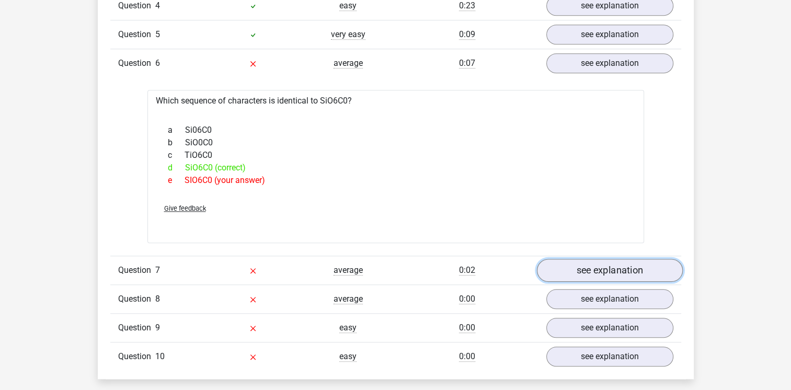
click at [603, 271] on link "see explanation" at bounding box center [609, 270] width 146 height 23
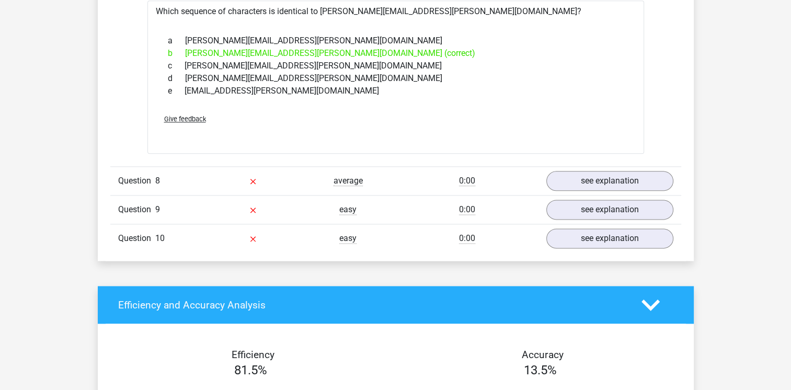
scroll to position [1307, 0]
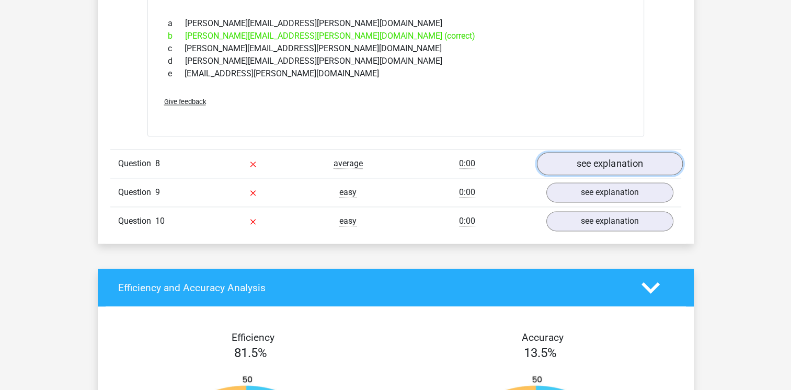
click at [593, 167] on link "see explanation" at bounding box center [609, 163] width 146 height 23
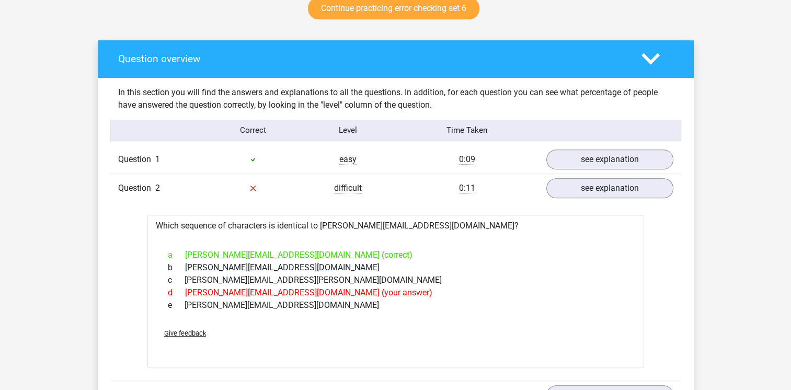
scroll to position [418, 0]
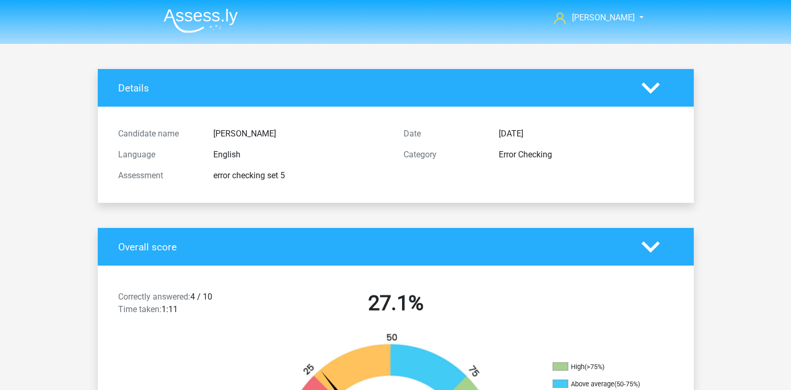
scroll to position [418, 0]
